Goal: Task Accomplishment & Management: Manage account settings

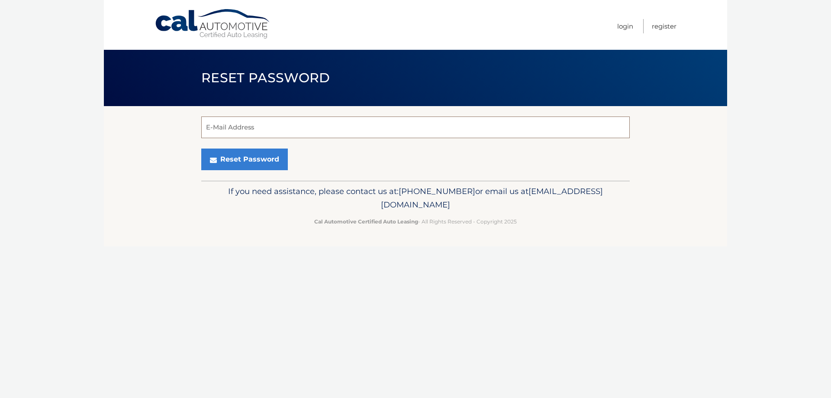
click at [237, 131] on input "E-Mail Address" at bounding box center [415, 127] width 428 height 22
type input "jules14@optonline.net"
click at [255, 157] on button "Reset Password" at bounding box center [244, 159] width 87 height 22
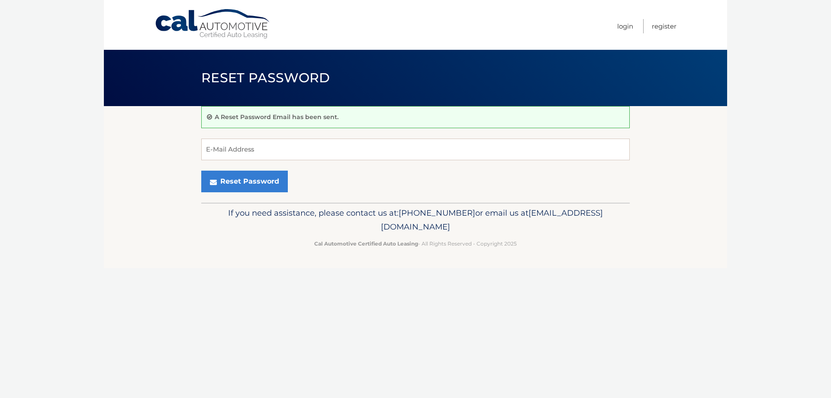
click at [237, 28] on link "Cal Automotive" at bounding box center [212, 24] width 117 height 31
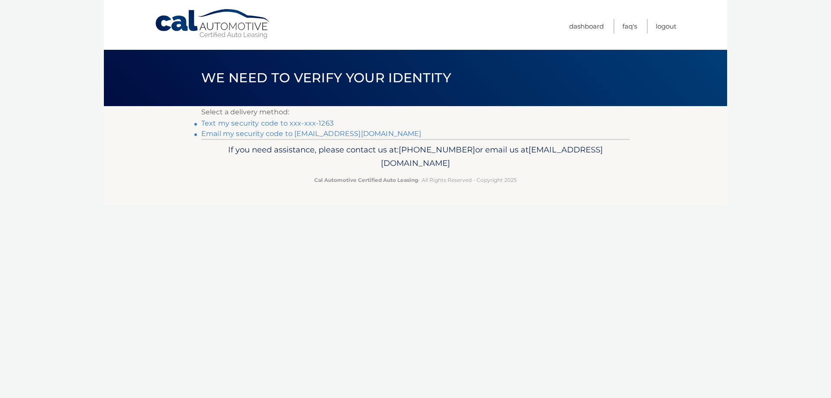
click at [280, 122] on link "Text my security code to xxx-xxx-1263" at bounding box center [267, 123] width 132 height 8
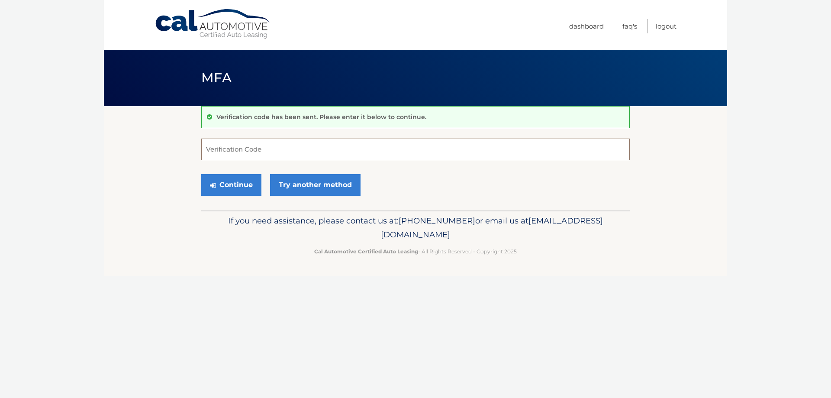
click at [250, 149] on input "Verification Code" at bounding box center [415, 149] width 428 height 22
type input "781173"
click at [244, 185] on button "Continue" at bounding box center [231, 185] width 60 height 22
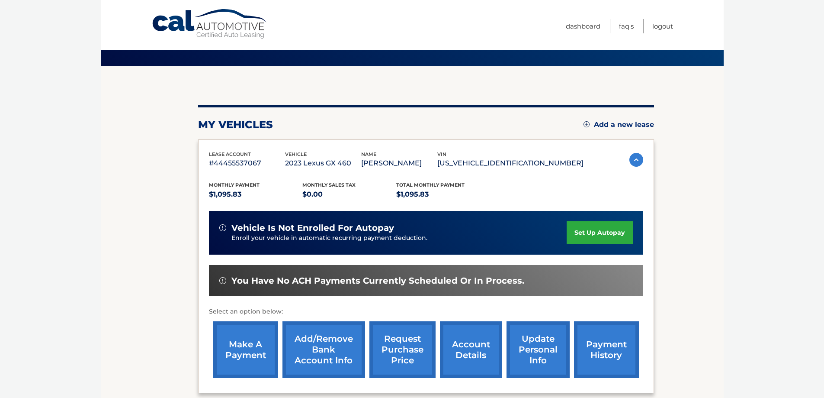
scroll to position [127, 0]
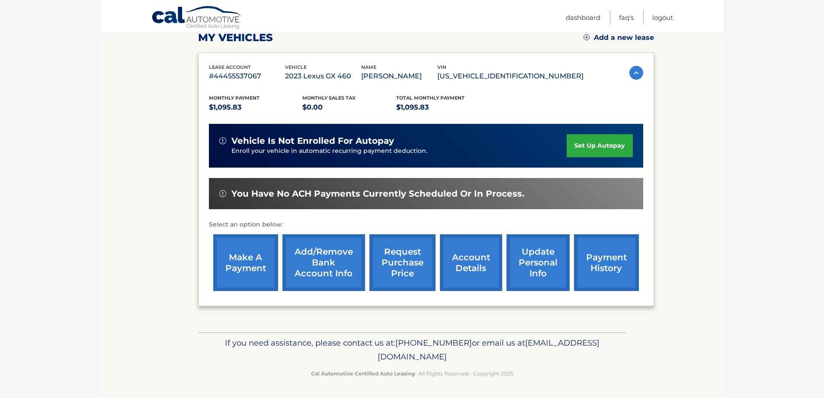
click at [248, 269] on link "make a payment" at bounding box center [245, 262] width 65 height 57
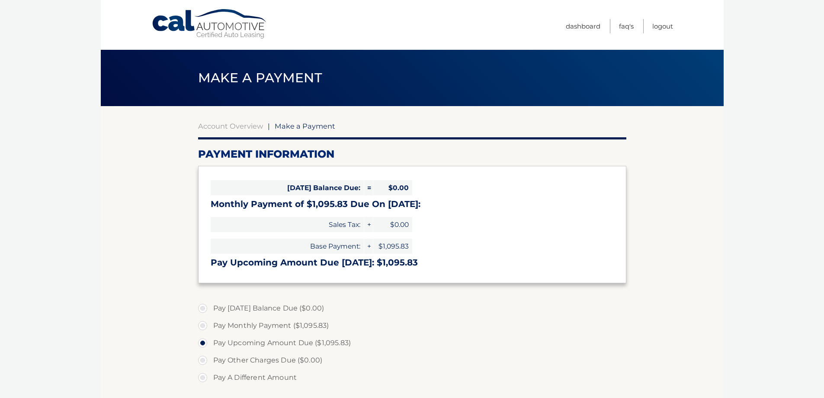
select select "ZTA1ZjY4MDktYzM1YS00MWEwLTg5MjQtZjU4NjlmOWQyOWNl"
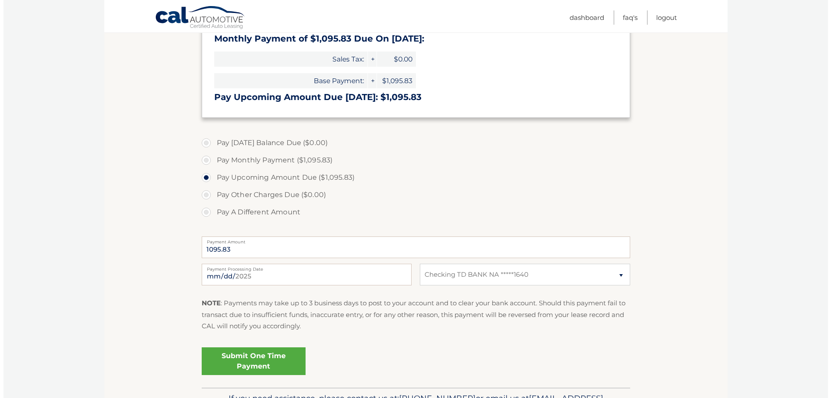
scroll to position [221, 0]
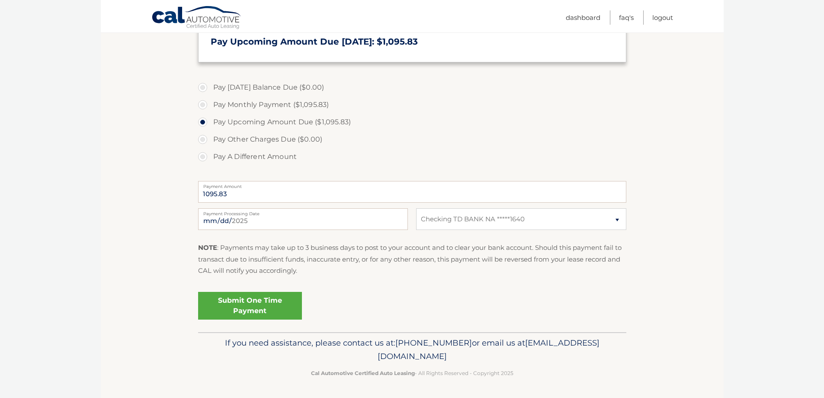
click at [289, 313] on link "Submit One Time Payment" at bounding box center [250, 306] width 104 height 28
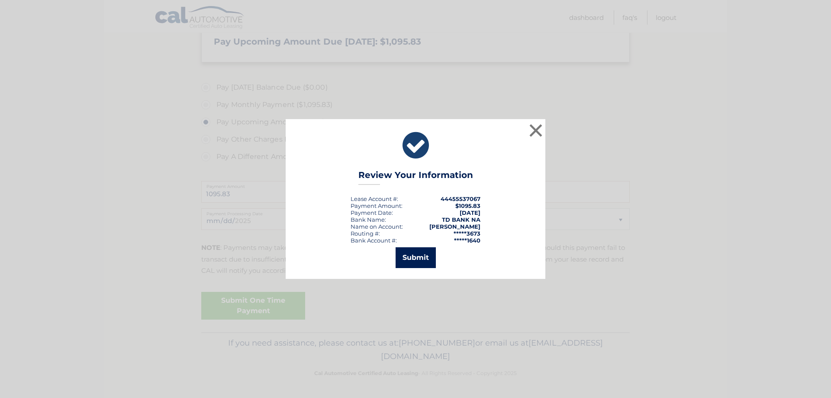
click at [411, 256] on button "Submit" at bounding box center [415, 257] width 40 height 21
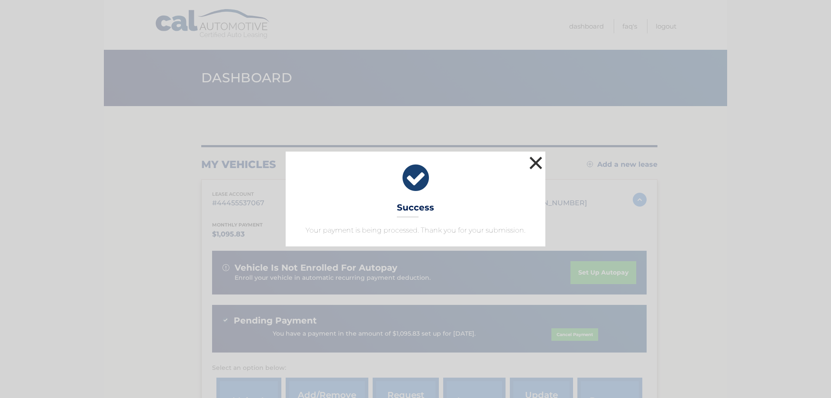
click at [540, 163] on button "×" at bounding box center [535, 162] width 17 height 17
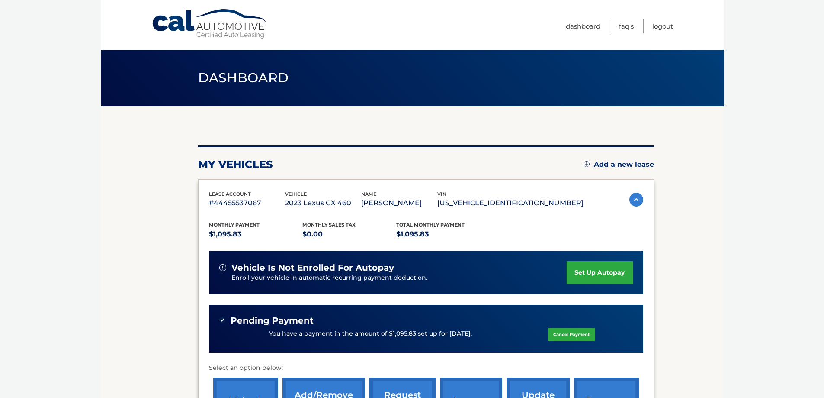
click at [285, 328] on div "You have a payment in the amount of $1,095.83 set up for 9/4/2025. Cancel Payme…" at bounding box center [426, 333] width 414 height 16
click at [480, 342] on div "You have a payment in the amount of $1,095.83 set up for 9/4/2025. Cancel Payme…" at bounding box center [426, 333] width 414 height 16
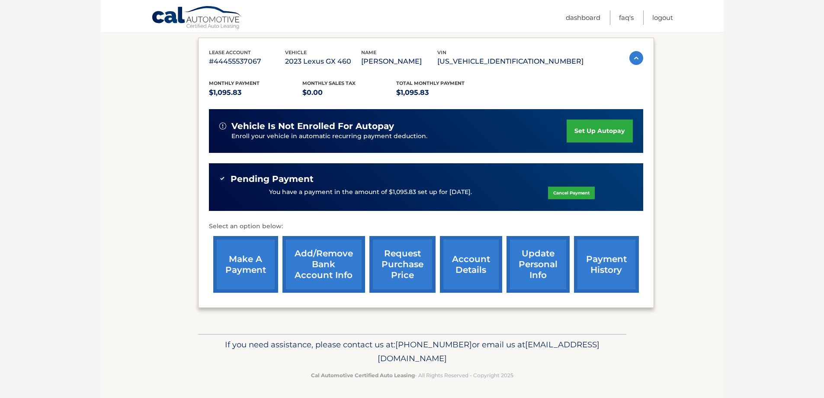
scroll to position [143, 0]
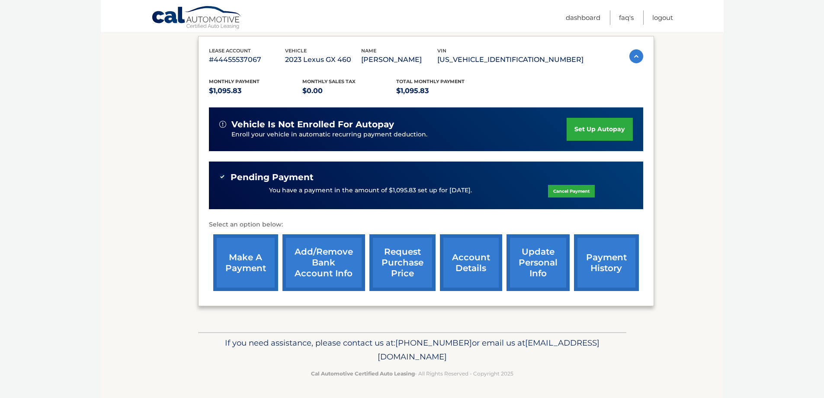
click at [619, 254] on link "payment history" at bounding box center [606, 262] width 65 height 57
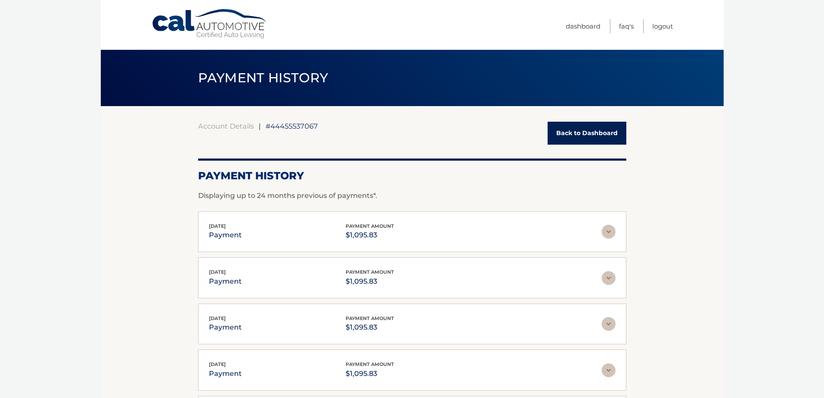
click at [578, 135] on link "Back to Dashboard" at bounding box center [587, 133] width 79 height 23
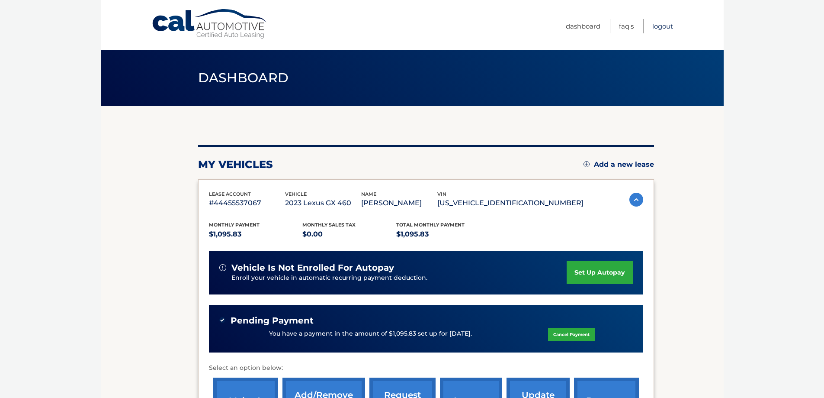
click at [661, 27] on link "Logout" at bounding box center [662, 26] width 21 height 14
